Goal: Task Accomplishment & Management: Use online tool/utility

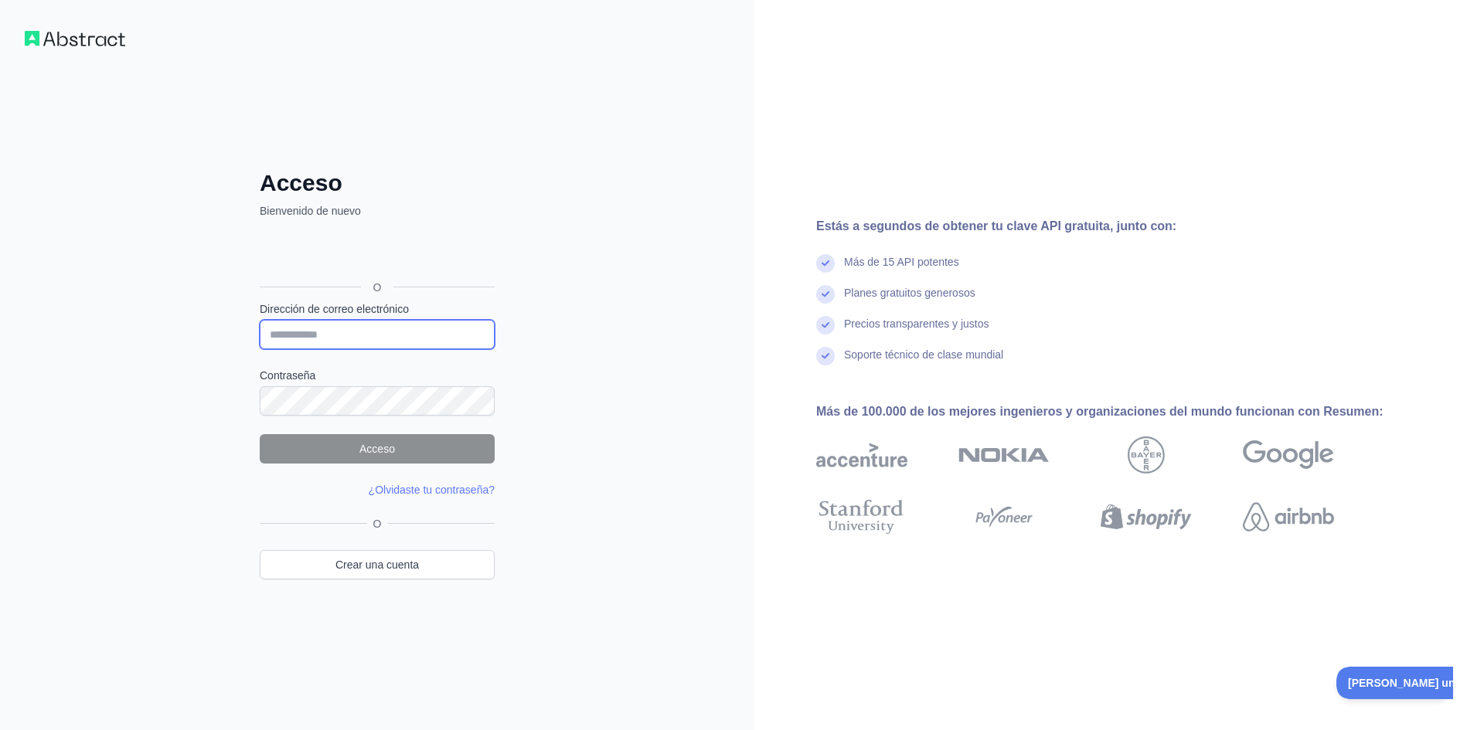
click at [398, 339] on input "Dirección de correo electrónico" at bounding box center [377, 334] width 235 height 29
type input "**********"
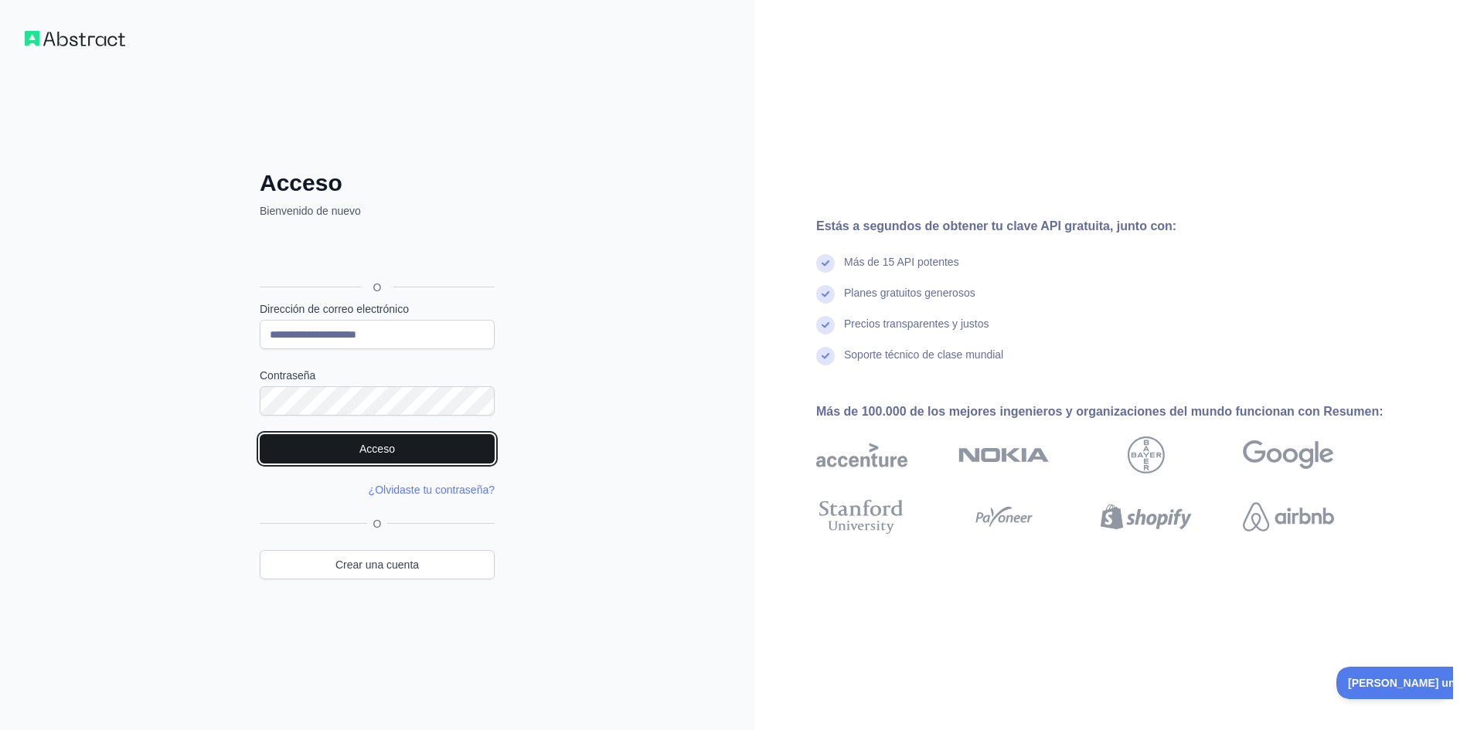
click at [356, 460] on button "Acceso" at bounding box center [377, 448] width 235 height 29
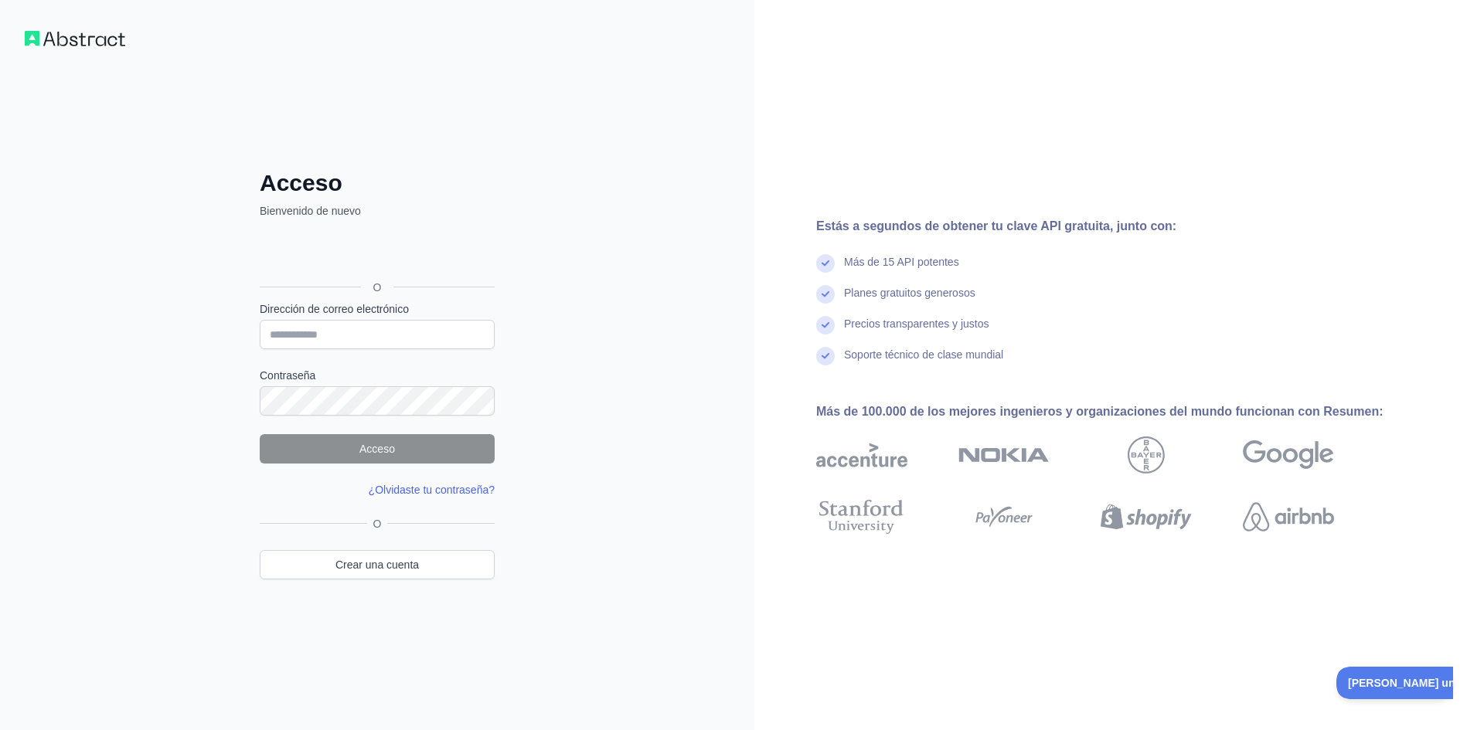
click at [410, 485] on font "¿Olvidaste tu contraseña?" at bounding box center [432, 490] width 126 height 12
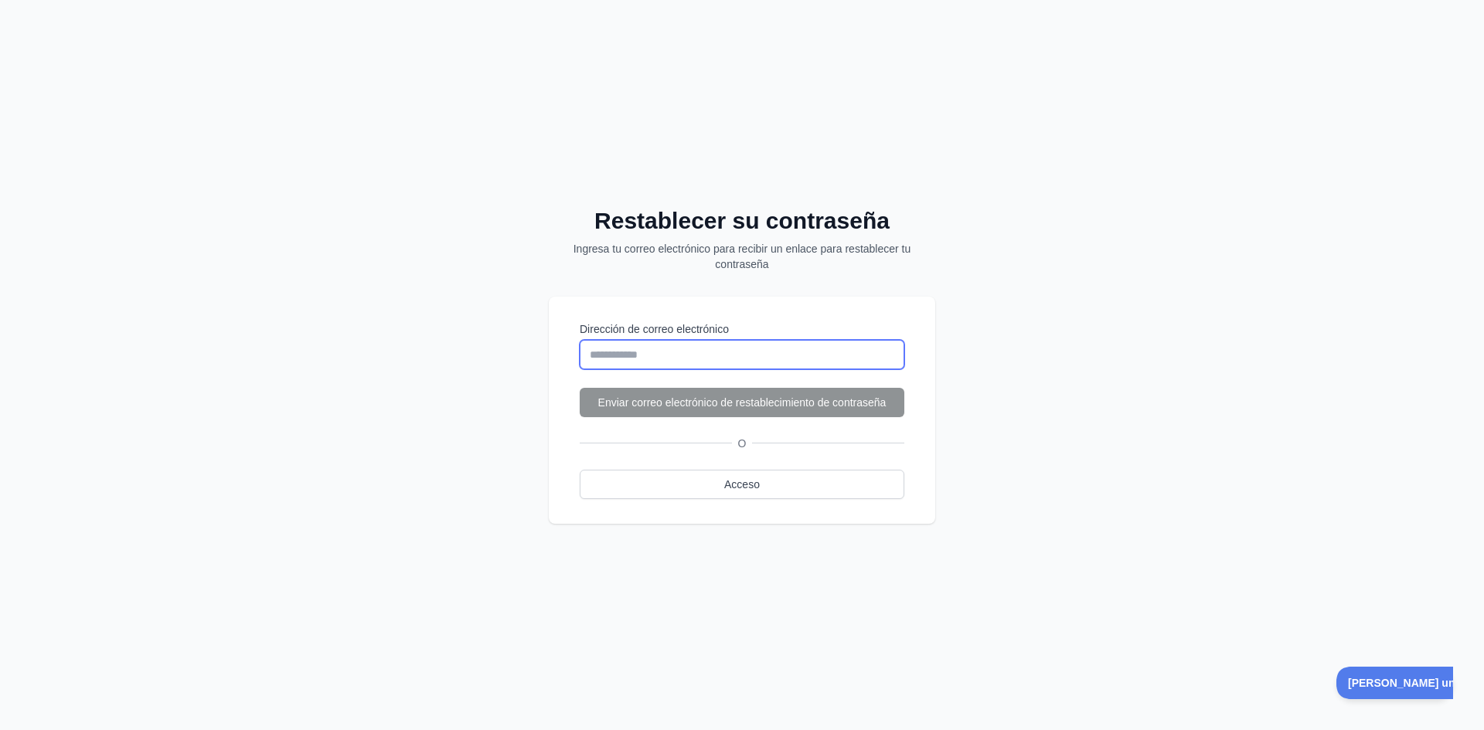
click at [642, 344] on input "Dirección de correo electrónico" at bounding box center [742, 354] width 325 height 29
type input "**********"
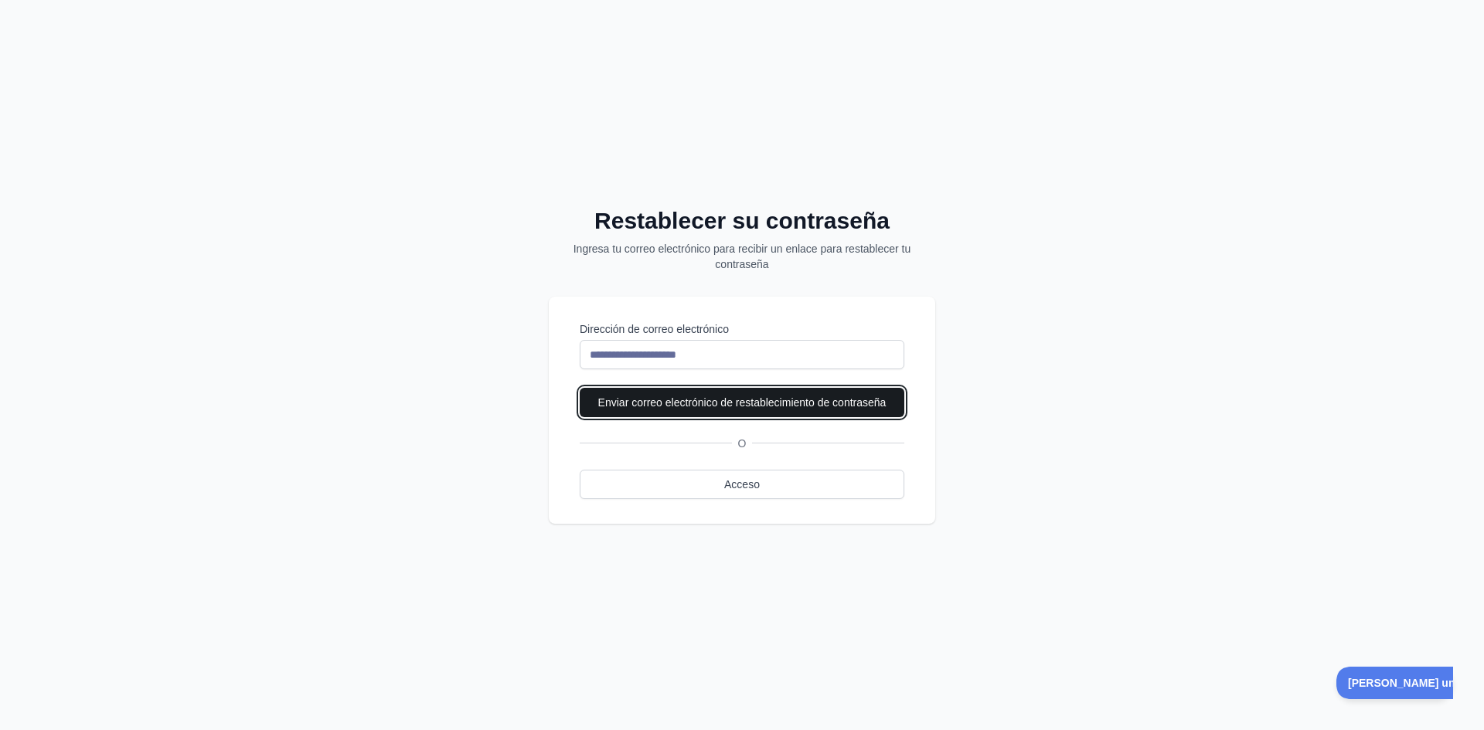
click at [696, 399] on font "Enviar correo electrónico de restablecimiento de contraseña" at bounding box center [742, 402] width 288 height 12
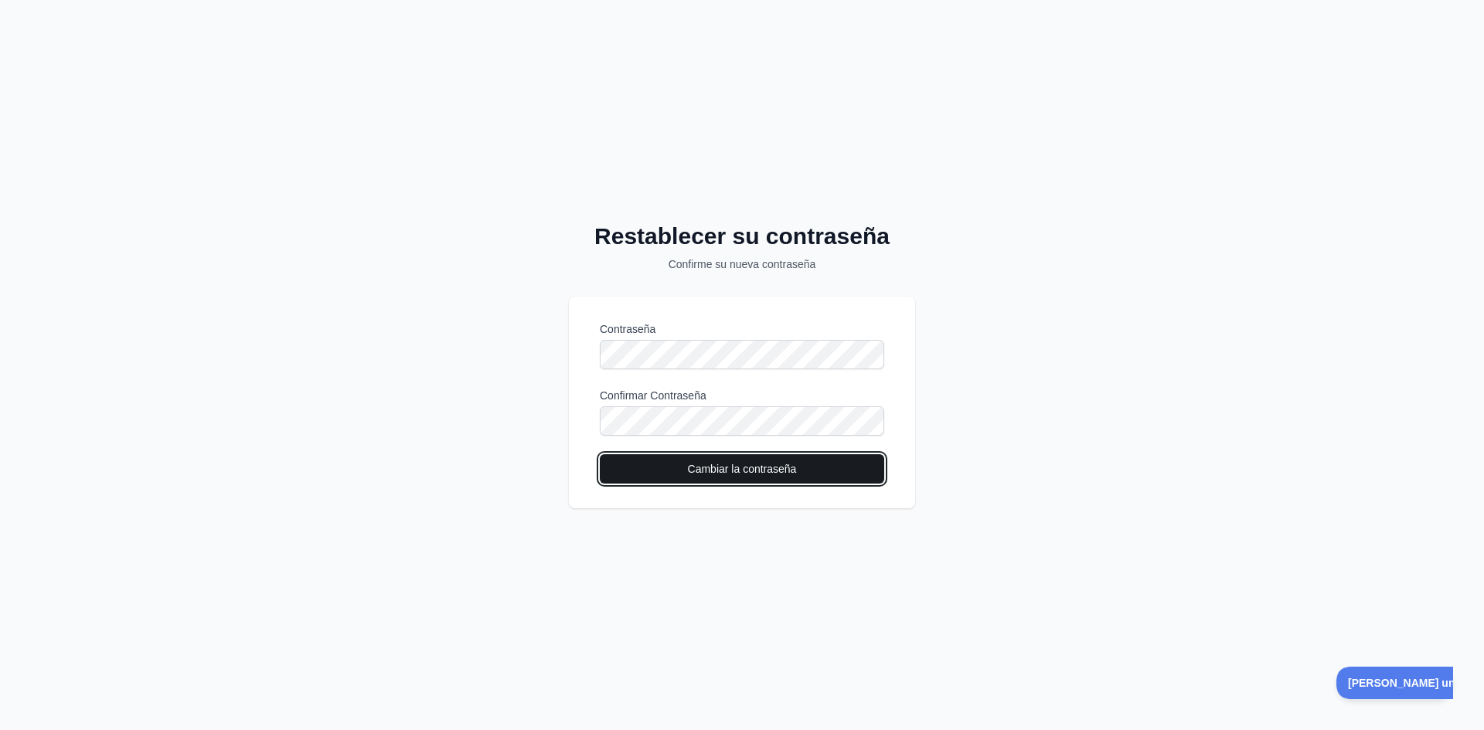
click at [734, 463] on font "Cambiar la contraseña" at bounding box center [742, 469] width 109 height 12
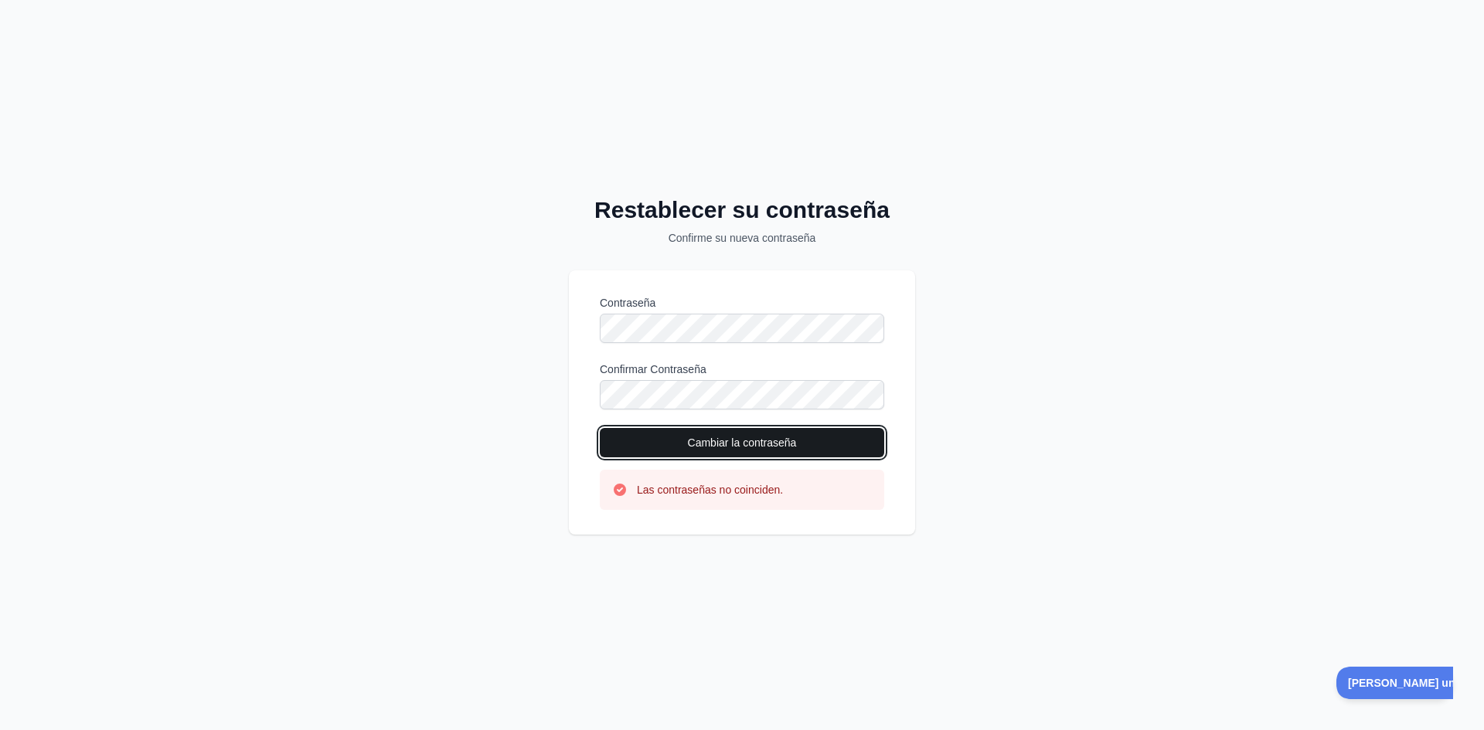
click at [692, 441] on font "Cambiar la contraseña" at bounding box center [742, 443] width 109 height 12
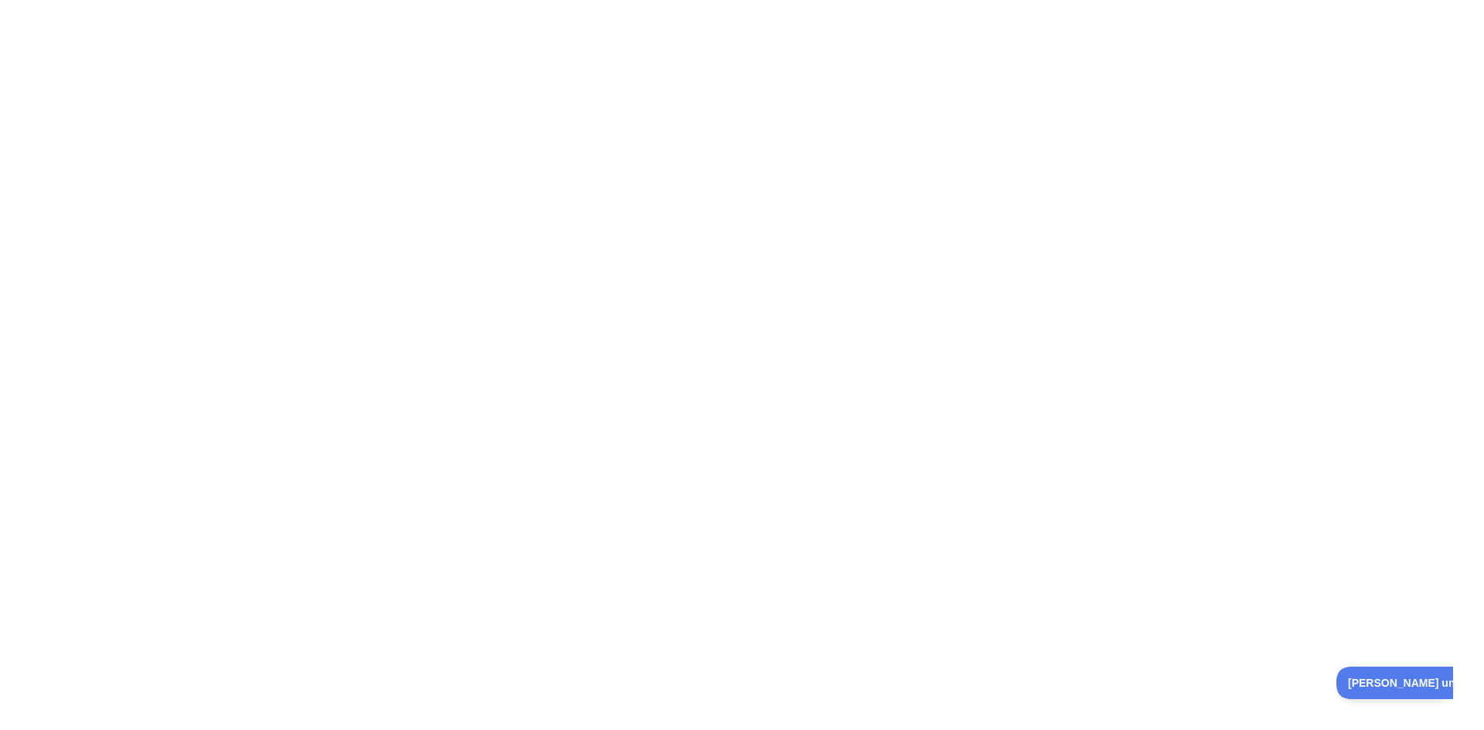
click at [724, 212] on div at bounding box center [742, 365] width 1484 height 730
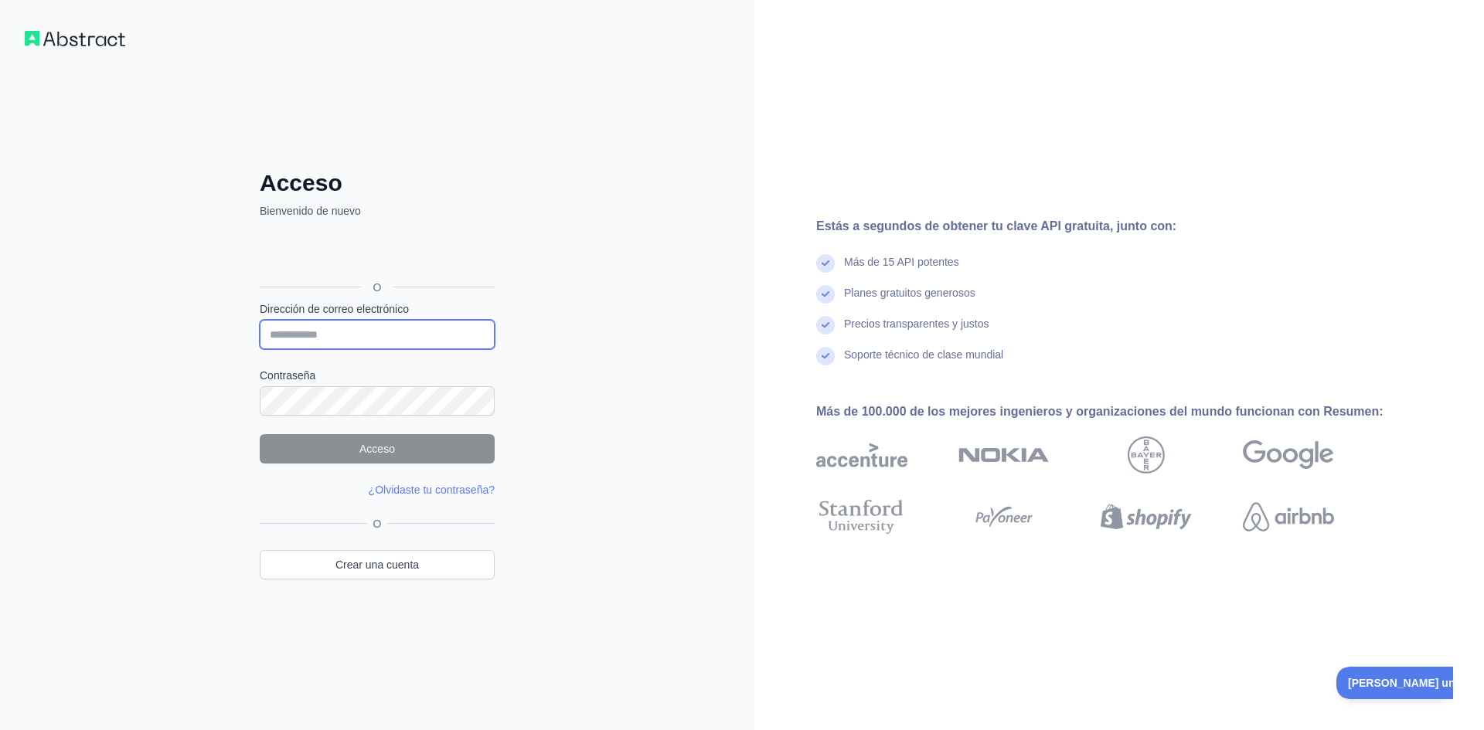
click at [361, 333] on input "Dirección de correo electrónico" at bounding box center [377, 334] width 235 height 29
type input "**********"
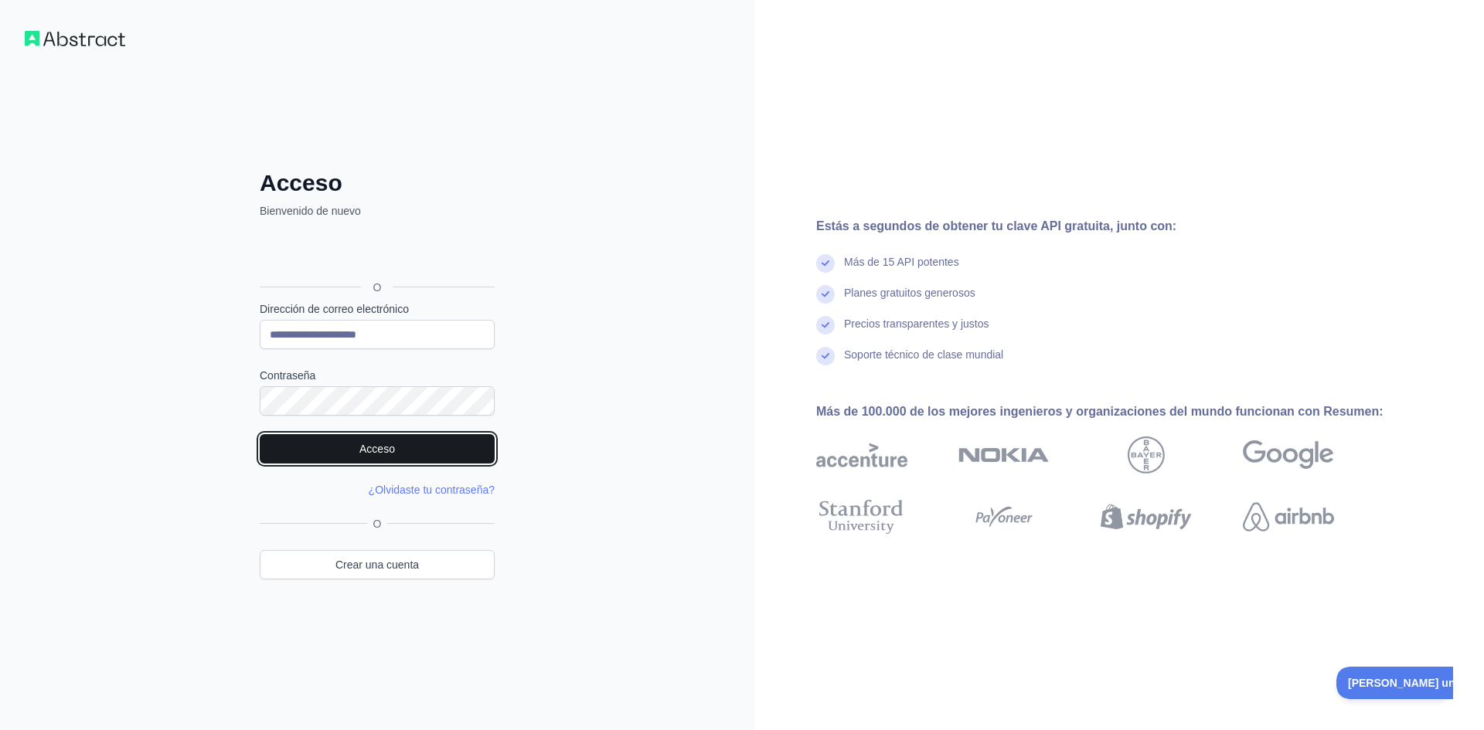
click at [388, 447] on font "Acceso" at bounding box center [377, 449] width 36 height 12
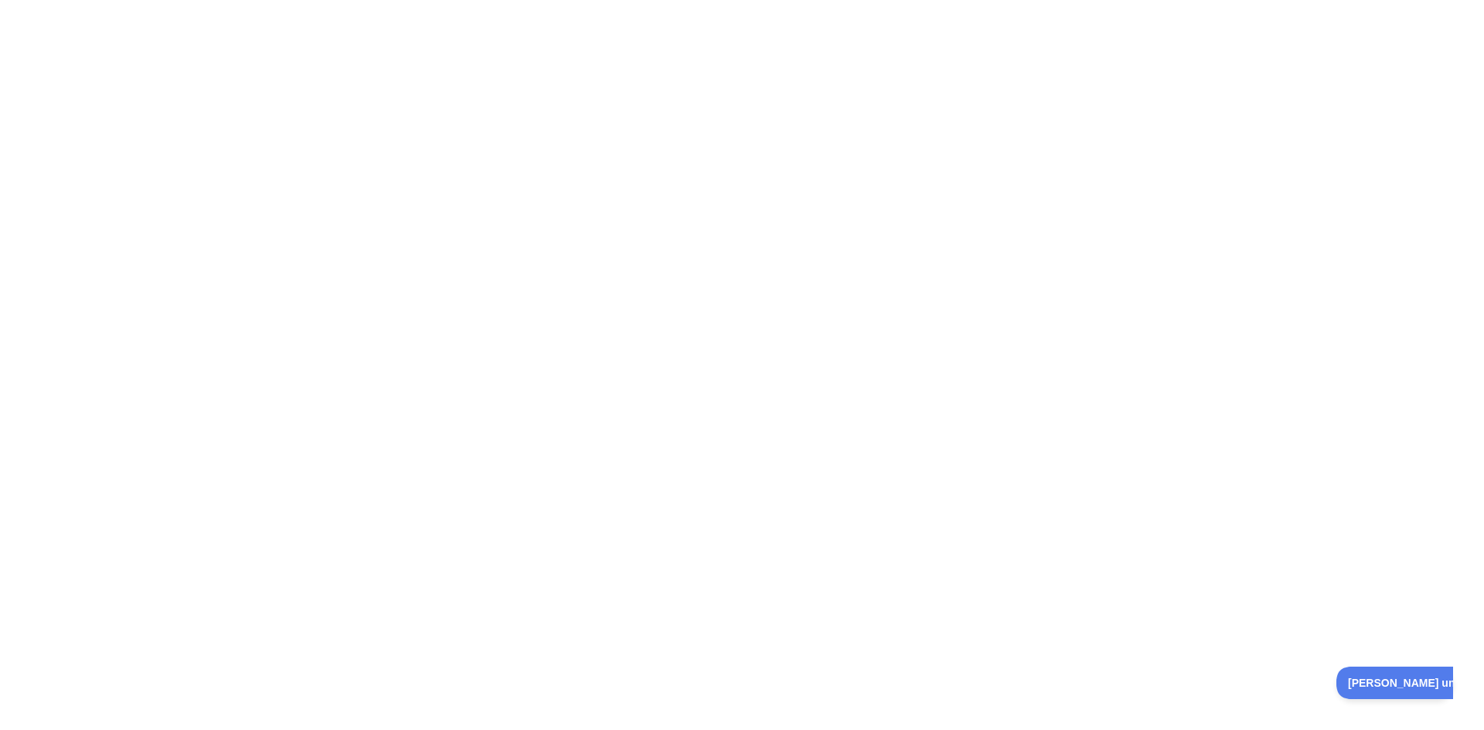
click at [498, 387] on div at bounding box center [742, 365] width 1484 height 730
drag, startPoint x: 476, startPoint y: 318, endPoint x: 335, endPoint y: 332, distance: 141.3
click at [335, 332] on div at bounding box center [742, 365] width 1484 height 730
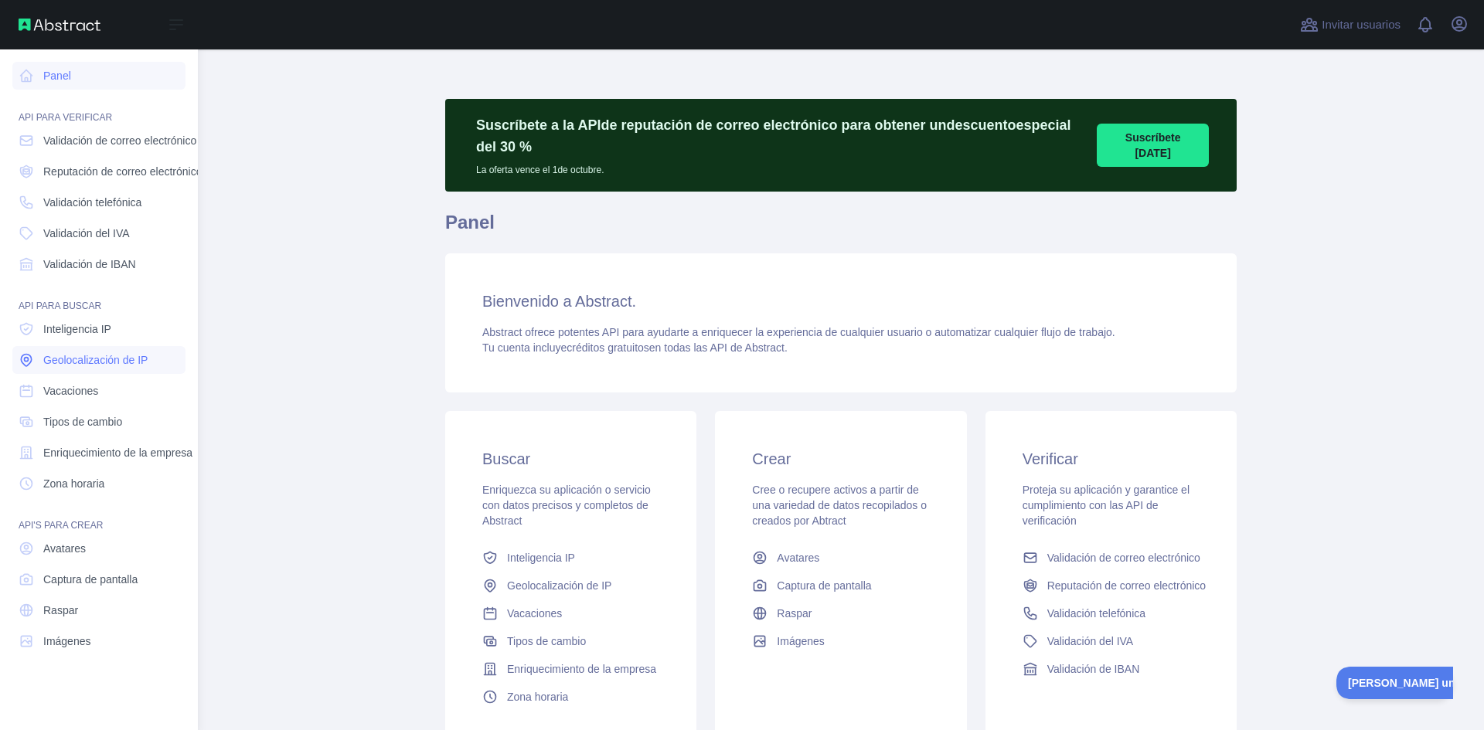
click at [68, 356] on font "Geolocalización de IP" at bounding box center [95, 360] width 104 height 12
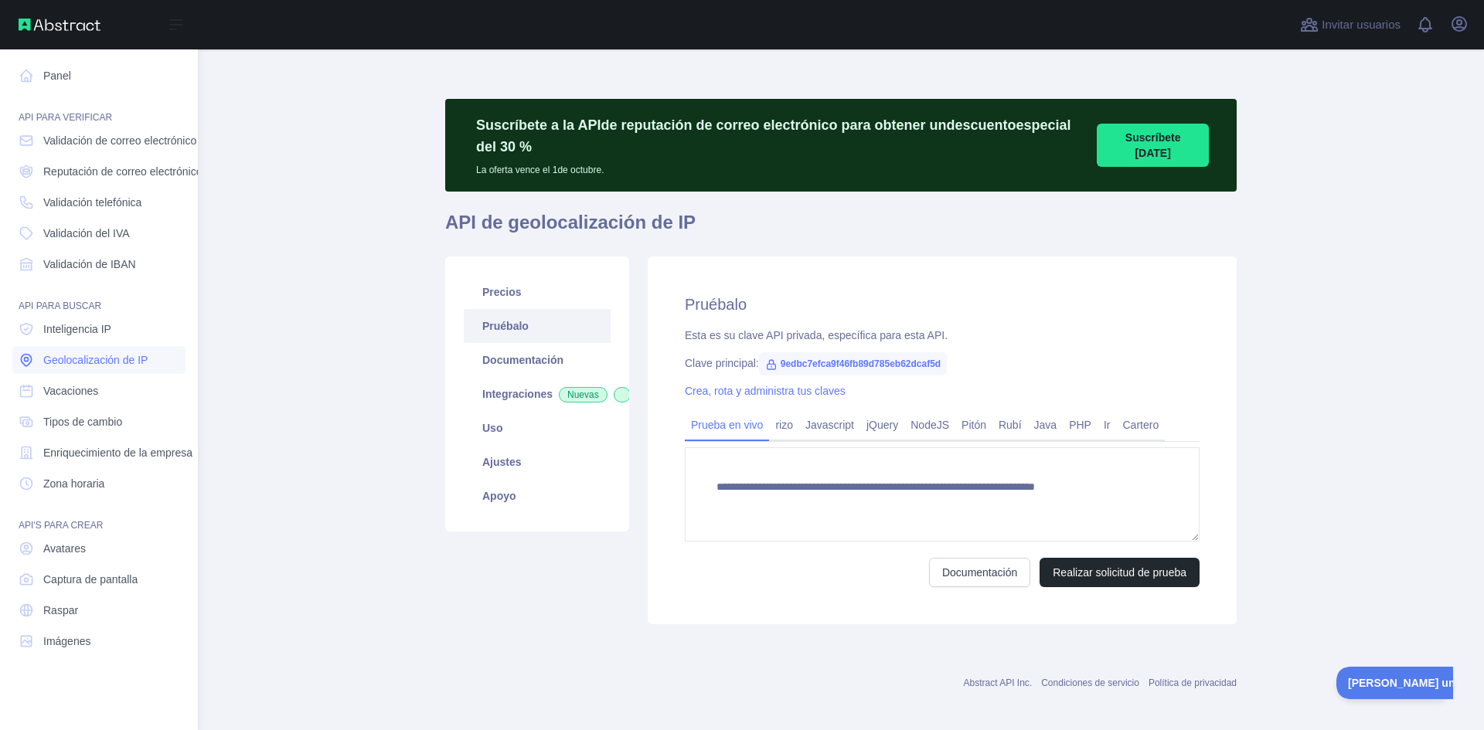
type textarea "**********"
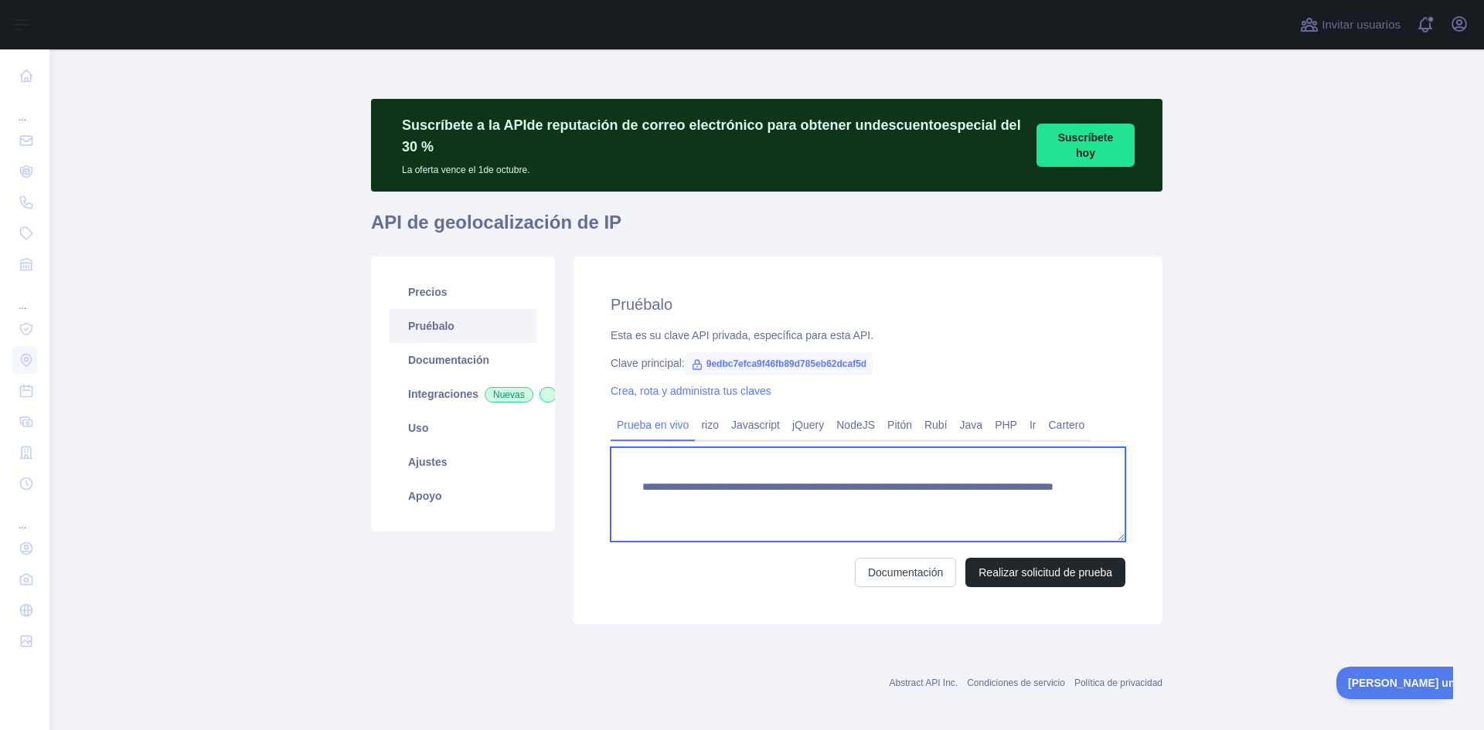
drag, startPoint x: 632, startPoint y: 485, endPoint x: 986, endPoint y: 506, distance: 354.6
click at [986, 506] on textarea "**********" at bounding box center [868, 494] width 515 height 94
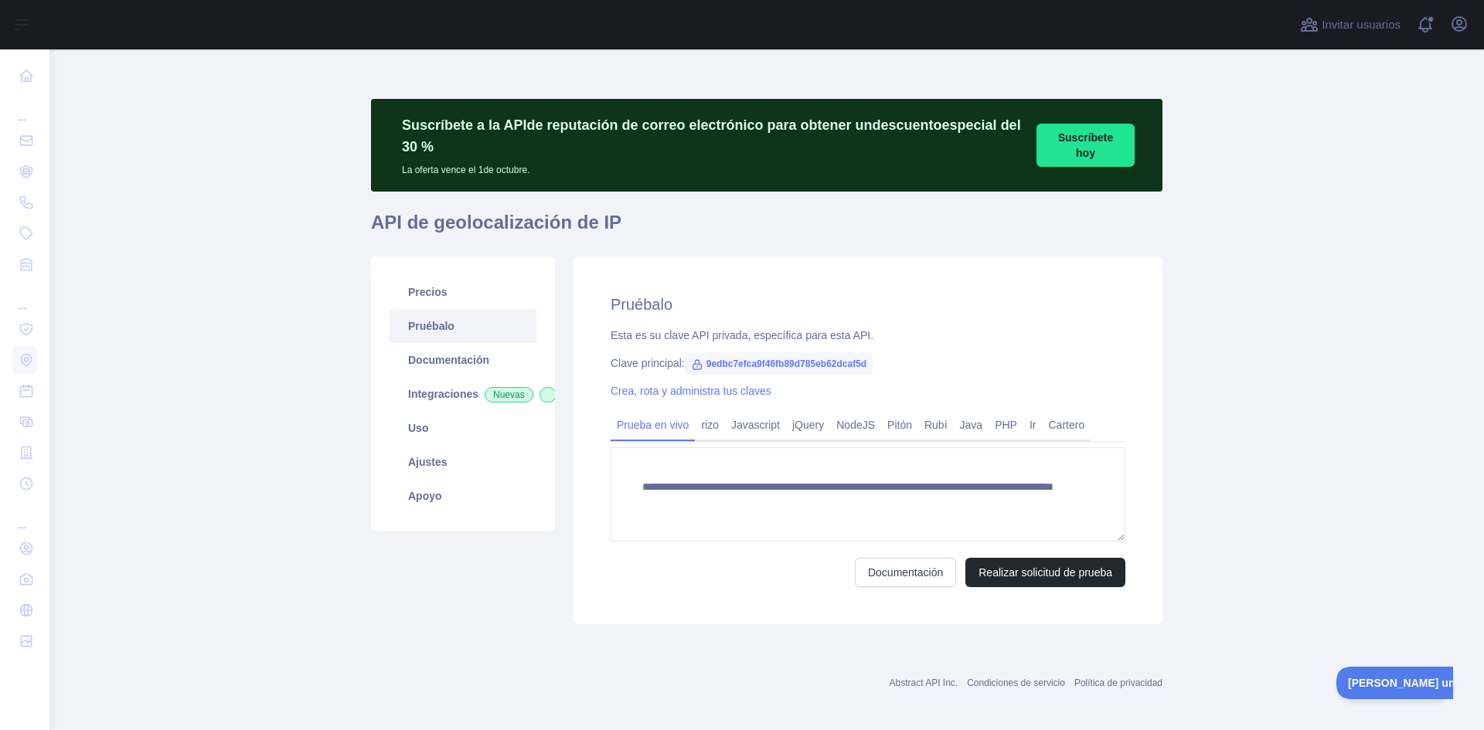
click at [738, 362] on font "9edbc7efca9f46fb89d785eb62dcaf5d" at bounding box center [786, 364] width 160 height 11
click at [692, 368] on icon at bounding box center [697, 365] width 12 height 12
drag, startPoint x: 861, startPoint y: 362, endPoint x: 686, endPoint y: 363, distance: 174.7
click at [686, 363] on span "9edbc7efca9f46fb89d785eb62dcaf5d" at bounding box center [779, 363] width 188 height 23
click at [1009, 575] on font "Realizar solicitud de prueba" at bounding box center [1045, 572] width 134 height 12
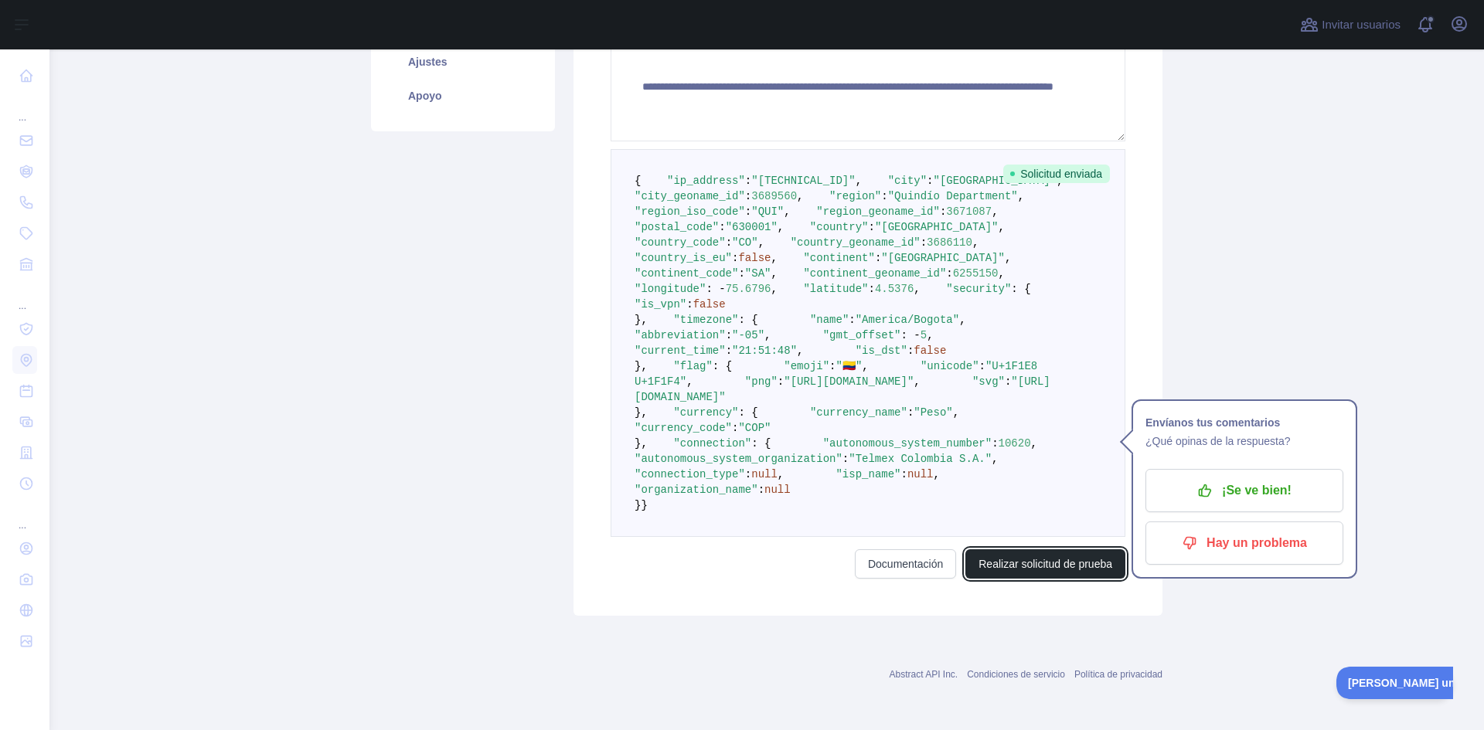
scroll to position [756, 0]
click at [994, 565] on font "Realizar solicitud de prueba" at bounding box center [1045, 564] width 134 height 12
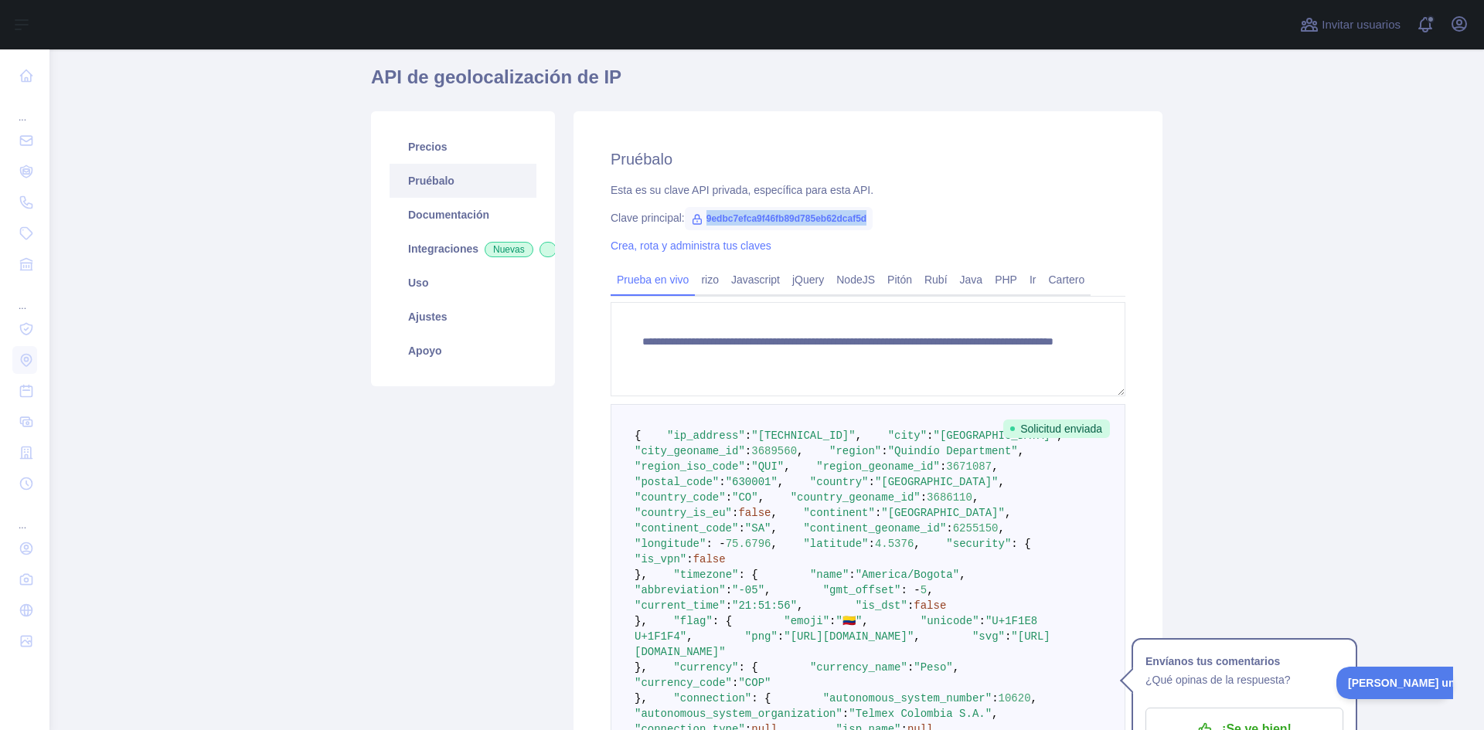
scroll to position [138, 0]
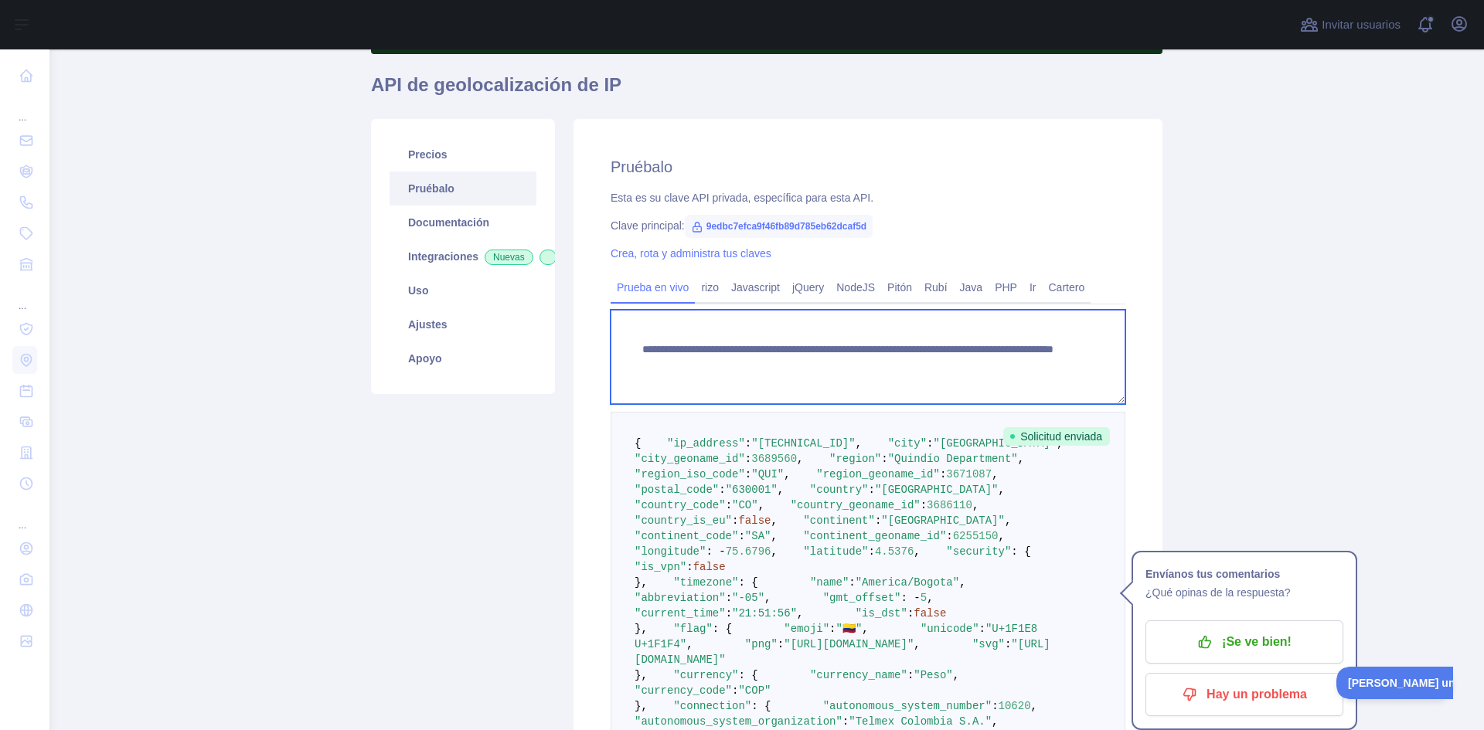
click at [853, 365] on textarea "**********" at bounding box center [868, 357] width 515 height 94
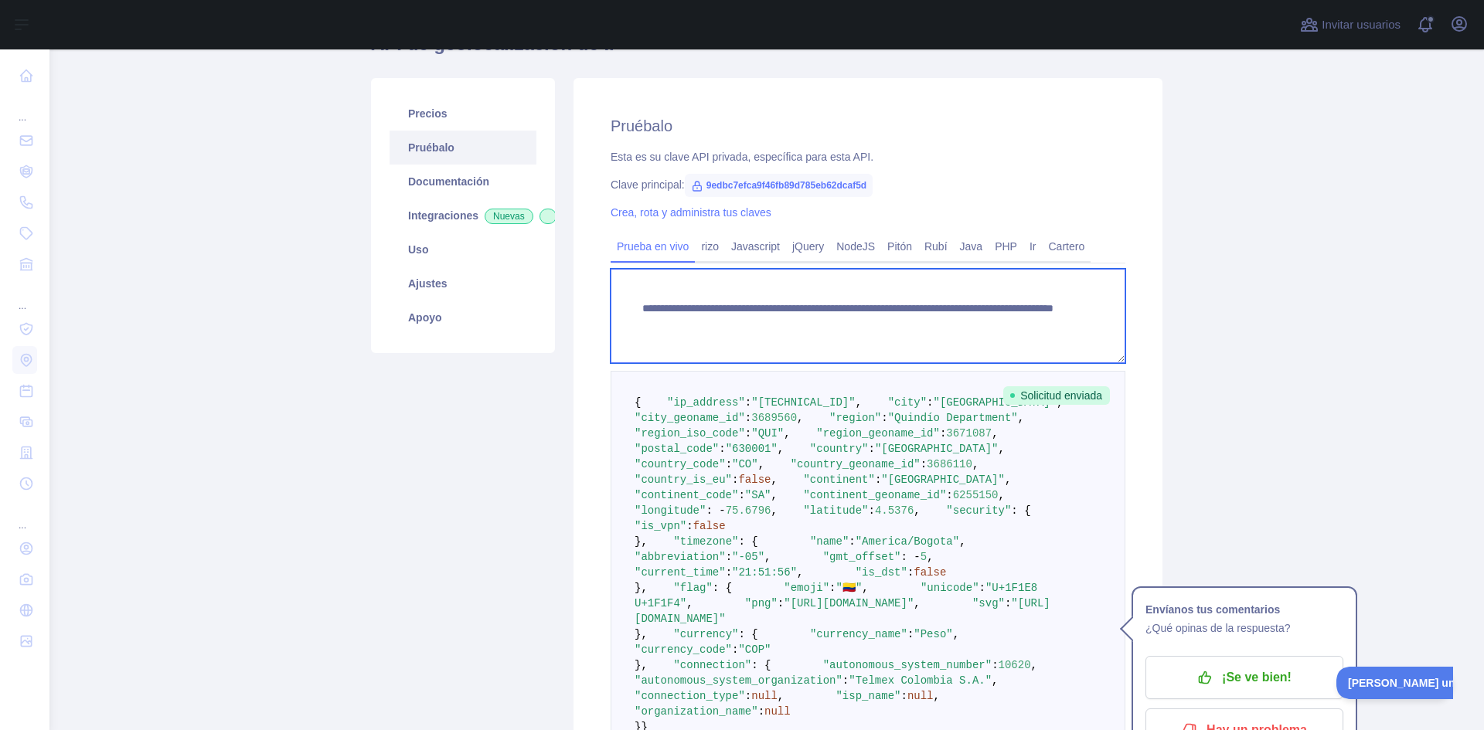
scroll to position [215, 0]
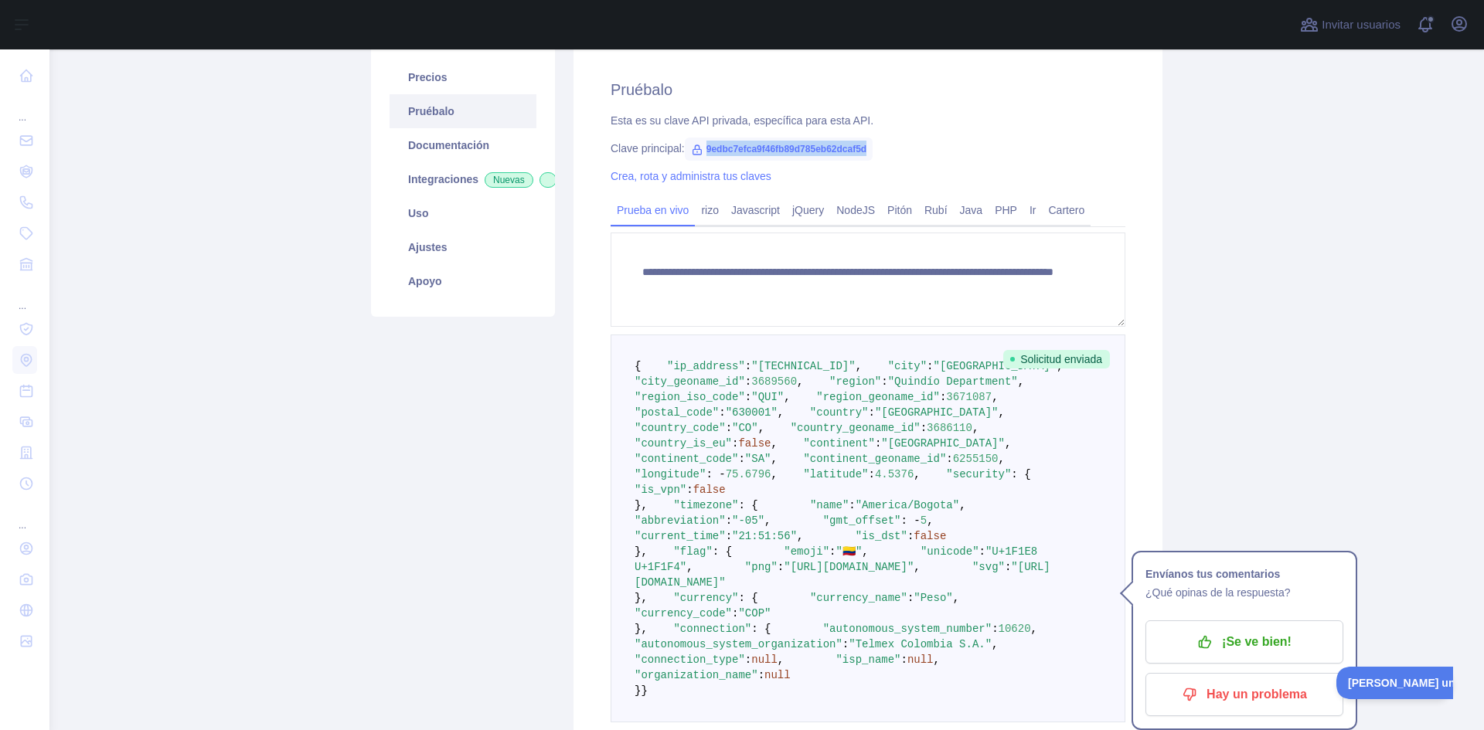
drag, startPoint x: 868, startPoint y: 146, endPoint x: 685, endPoint y: 145, distance: 182.4
click at [685, 145] on span "9edbc7efca9f46fb89d785eb62dcaf5d" at bounding box center [779, 149] width 188 height 23
copy font "9edbc7efca9f46fb89d785eb62dcaf5d"
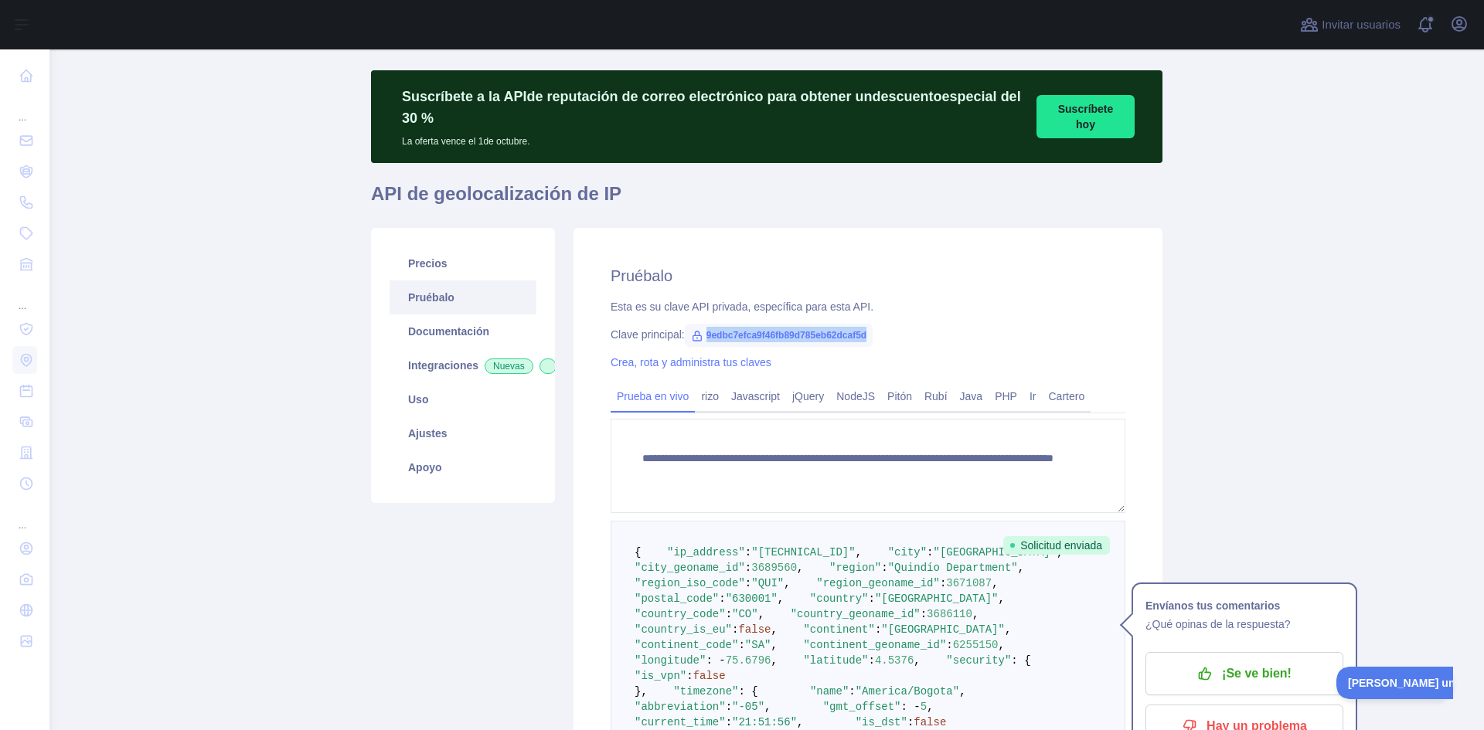
scroll to position [0, 0]
